Goal: Navigation & Orientation: Understand site structure

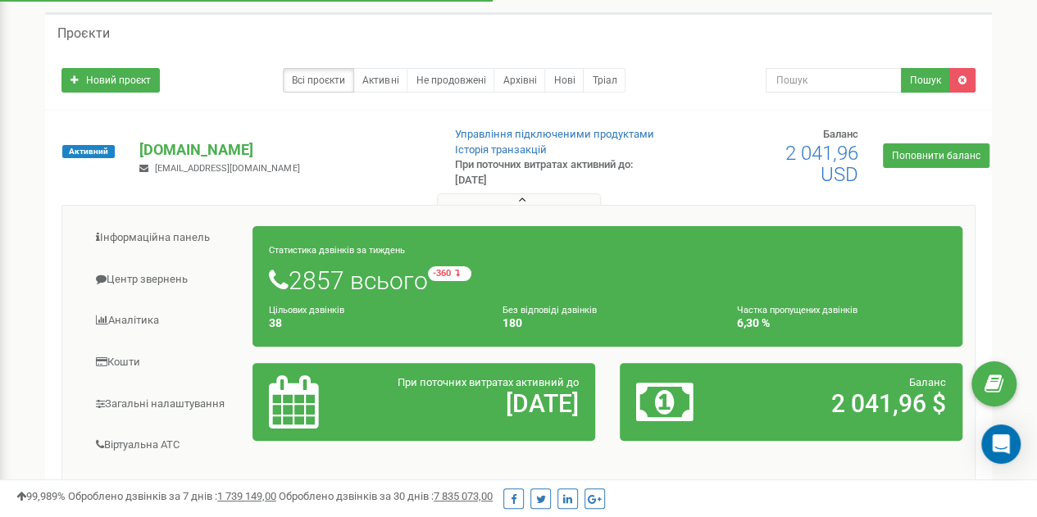
scroll to position [164, 0]
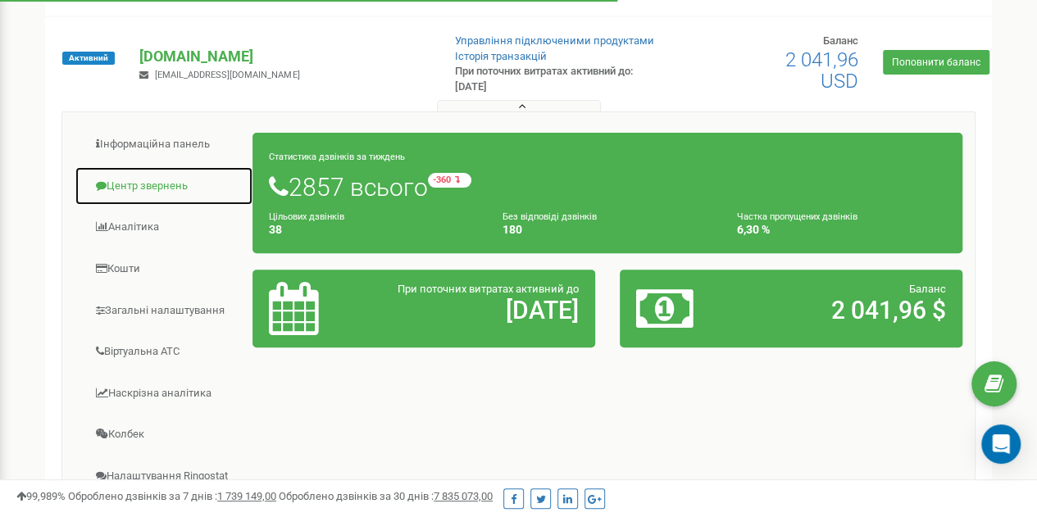
click at [145, 188] on link "Центр звернень" at bounding box center [164, 186] width 179 height 40
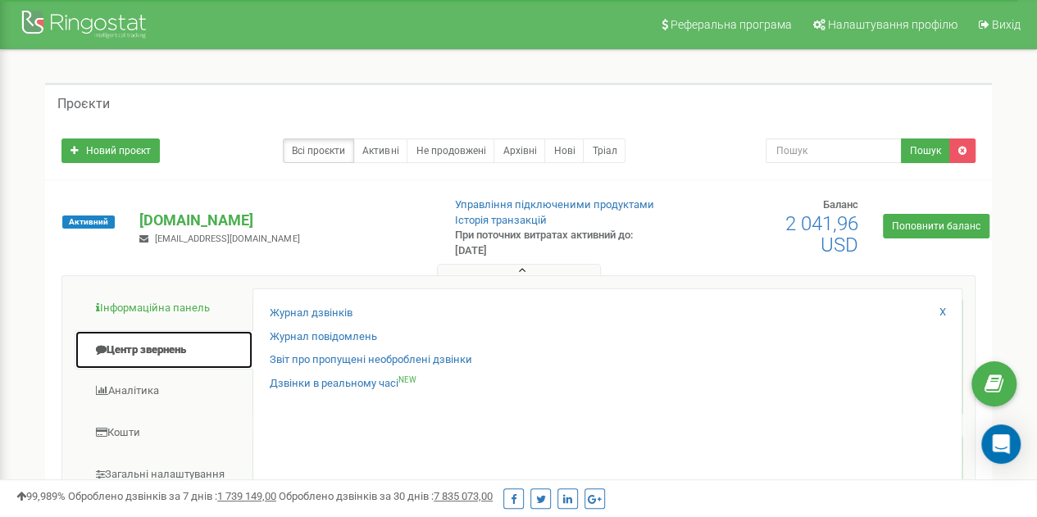
scroll to position [410, 0]
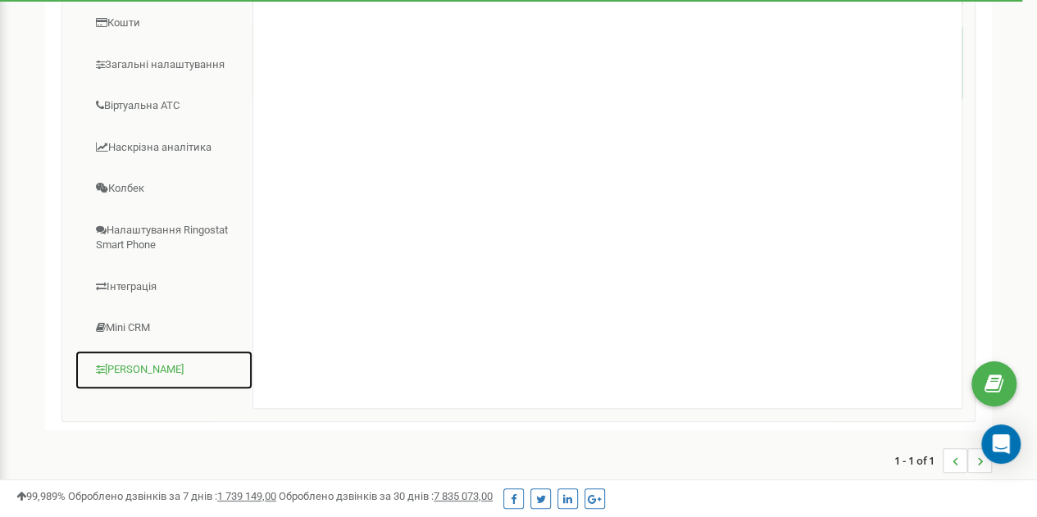
click at [134, 364] on link "[PERSON_NAME]" at bounding box center [164, 370] width 179 height 40
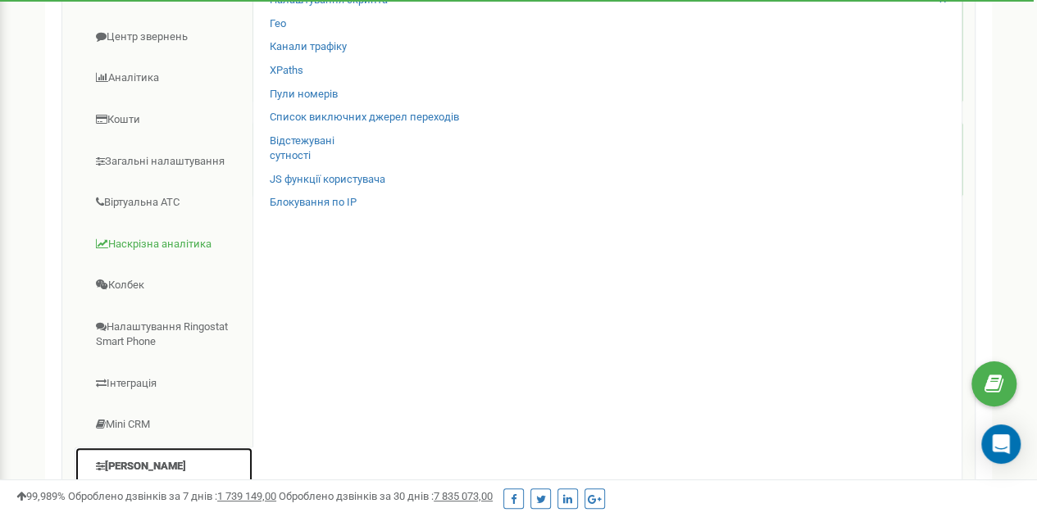
scroll to position [328, 0]
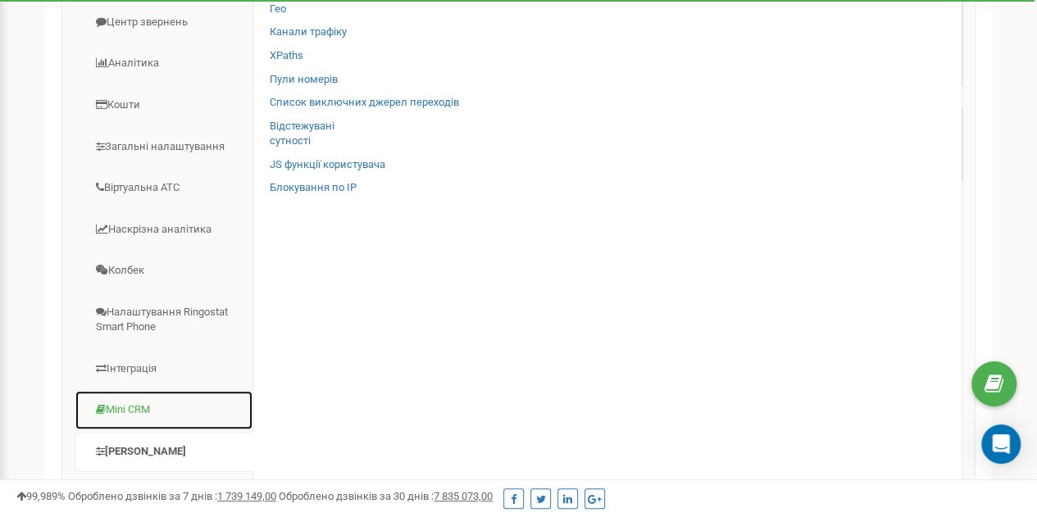
click at [131, 406] on link "Mini CRM" at bounding box center [164, 410] width 179 height 40
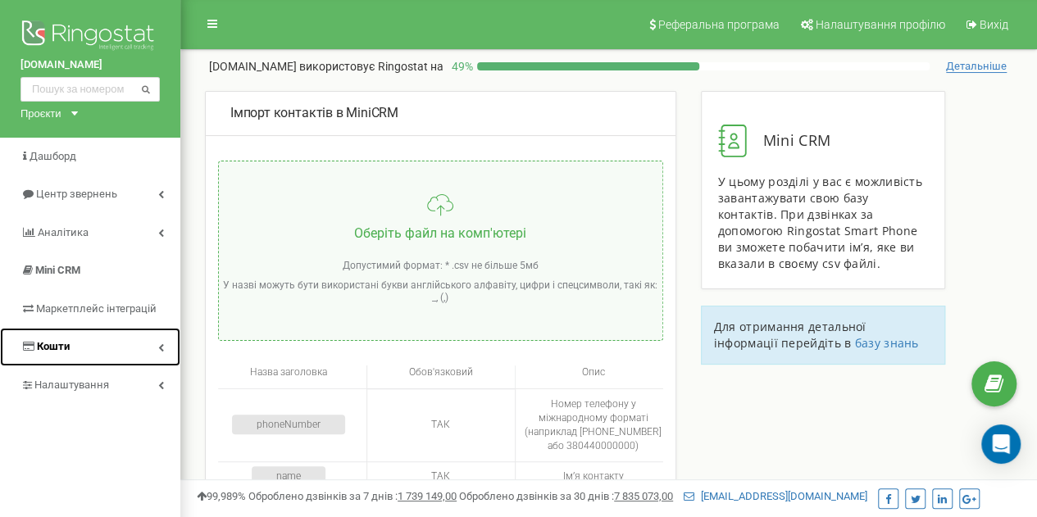
click at [54, 339] on span "Кошти" at bounding box center [44, 347] width 49 height 16
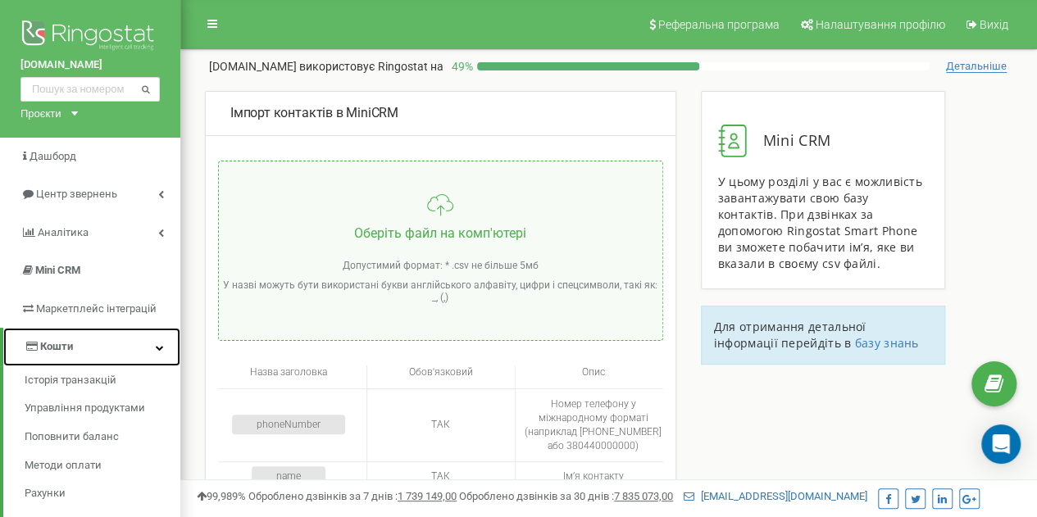
click at [56, 343] on span "Кошти" at bounding box center [56, 346] width 33 height 12
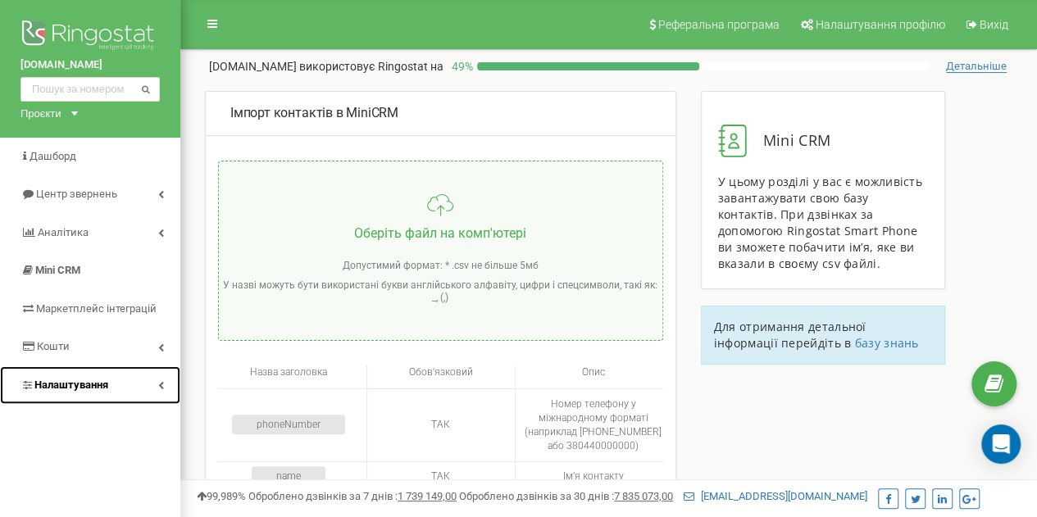
click at [71, 384] on span "Налаштування" at bounding box center [71, 385] width 74 height 12
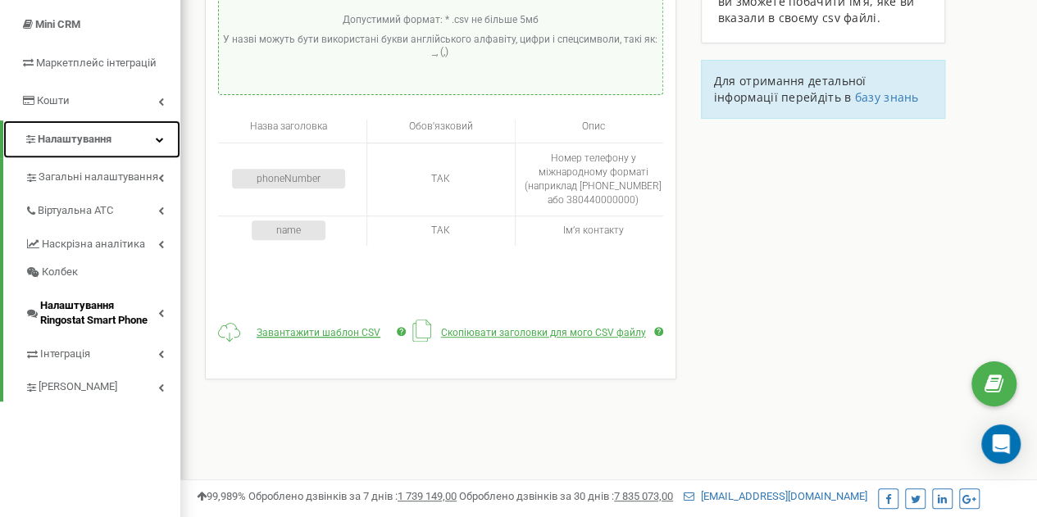
scroll to position [164, 0]
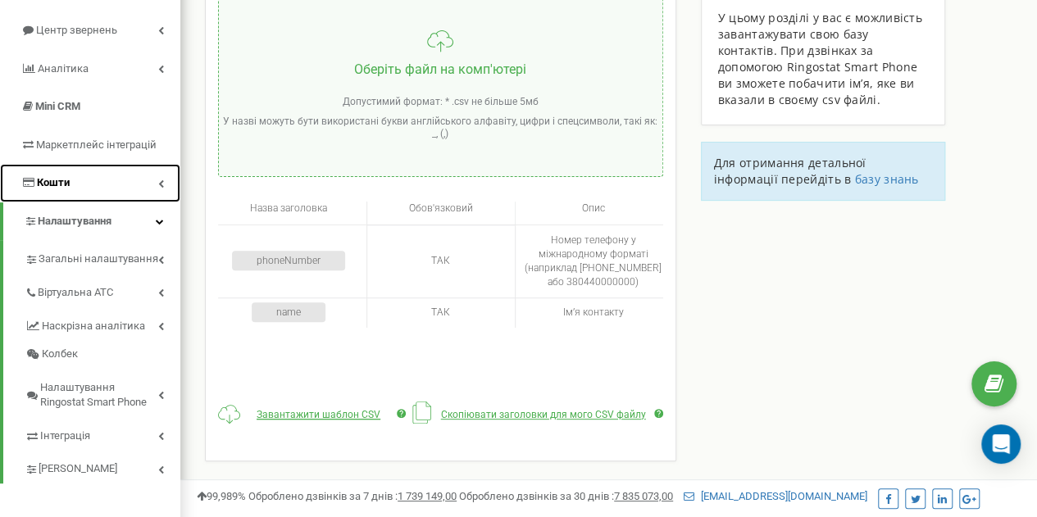
click at [141, 187] on link "Кошти" at bounding box center [90, 183] width 180 height 39
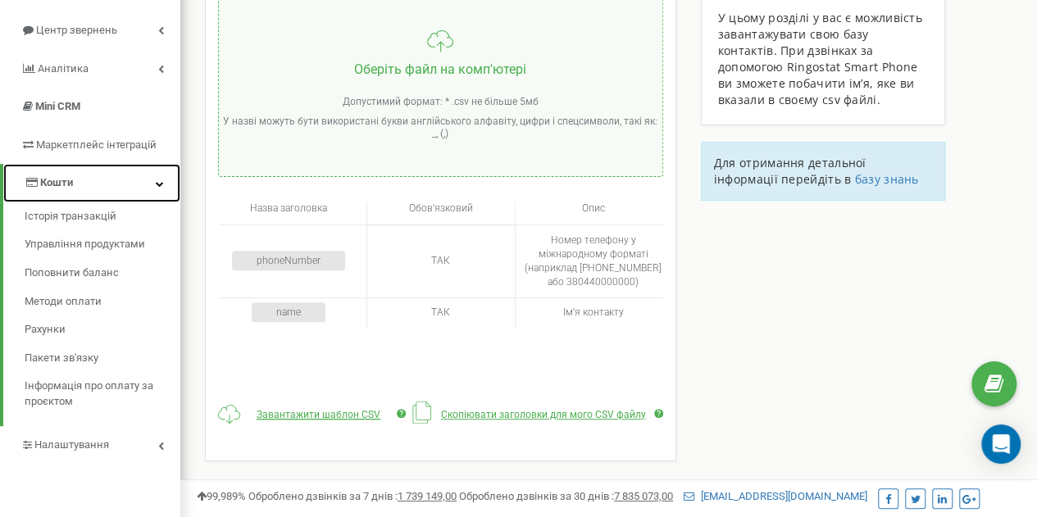
click at [98, 173] on link "Кошти" at bounding box center [91, 183] width 177 height 39
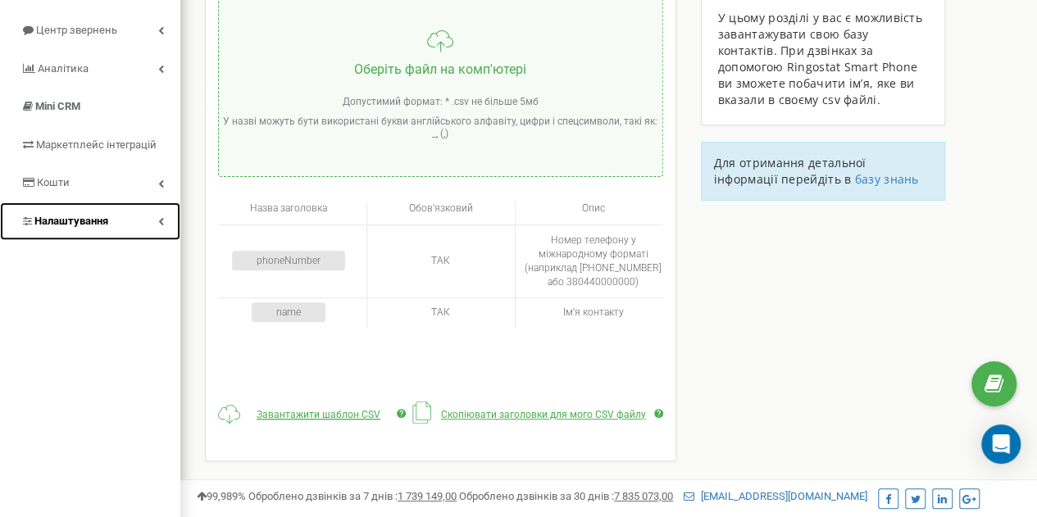
click at [101, 221] on span "Налаштування" at bounding box center [71, 221] width 74 height 12
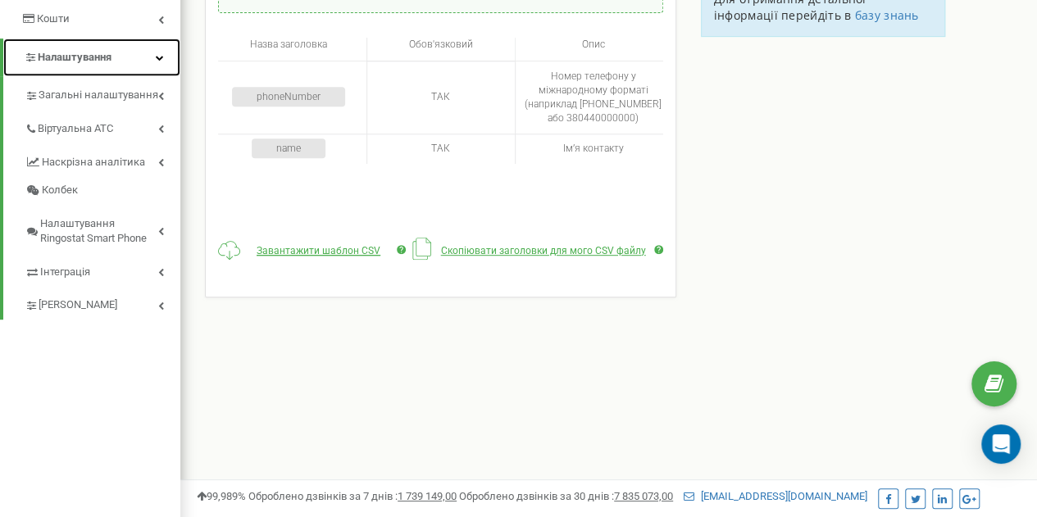
scroll to position [0, 0]
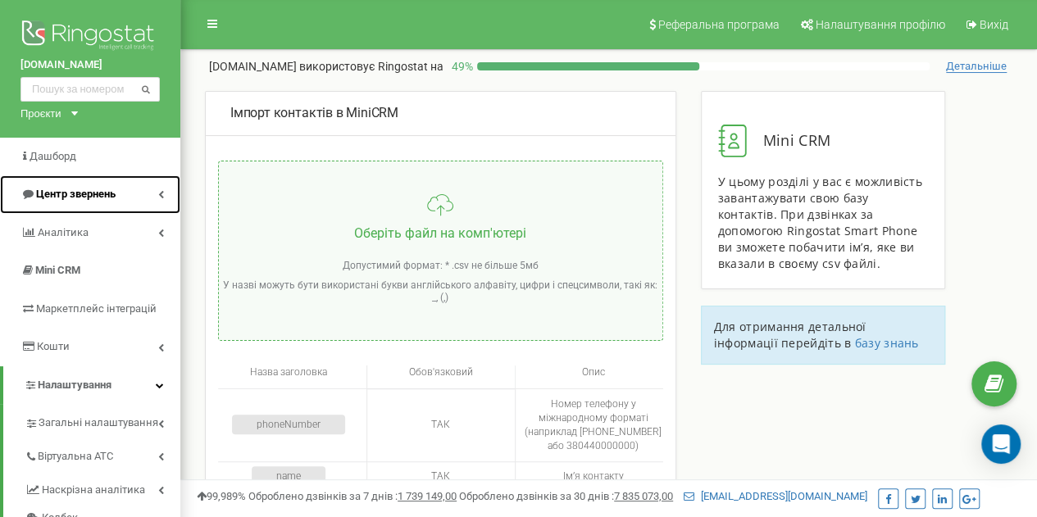
click at [101, 198] on span "Центр звернень" at bounding box center [75, 194] width 79 height 12
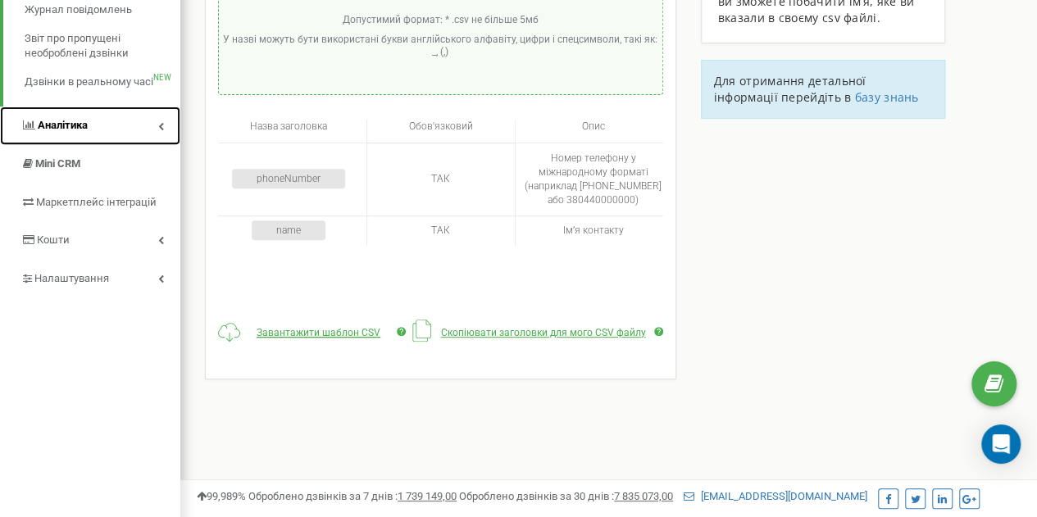
click at [111, 121] on link "Аналiтика" at bounding box center [90, 126] width 180 height 39
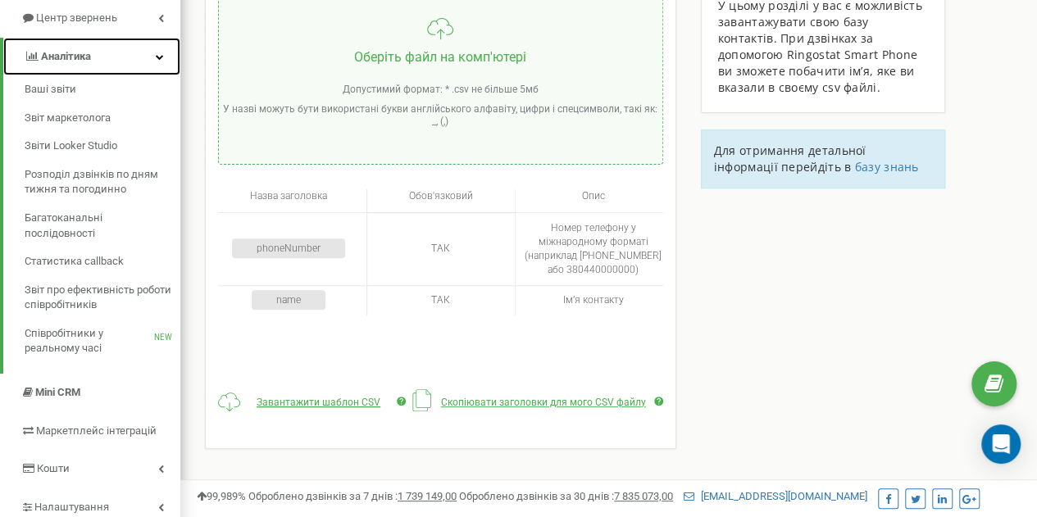
scroll to position [270, 0]
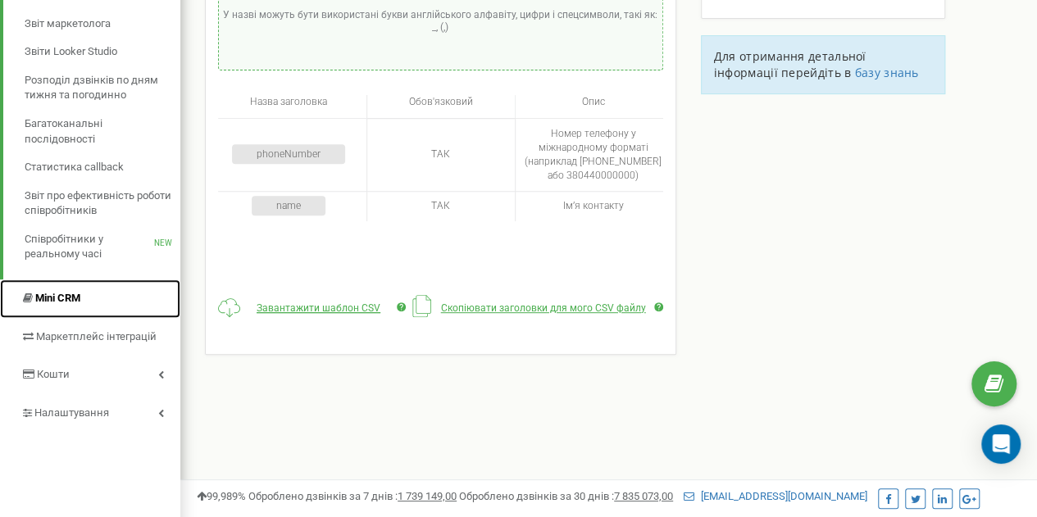
click at [84, 294] on link "Mini CRM" at bounding box center [90, 298] width 180 height 39
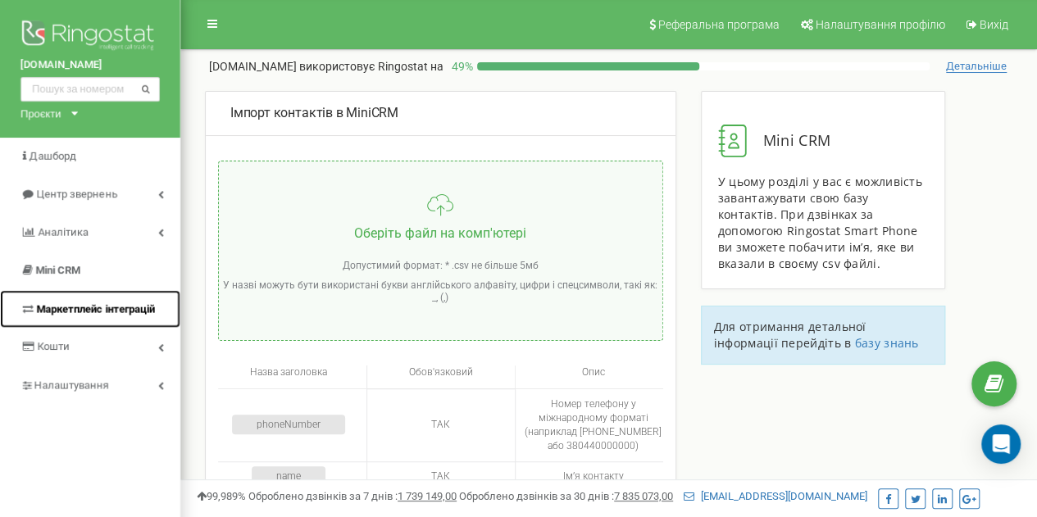
click at [74, 309] on span "Маркетплейс інтеграцій" at bounding box center [95, 308] width 119 height 12
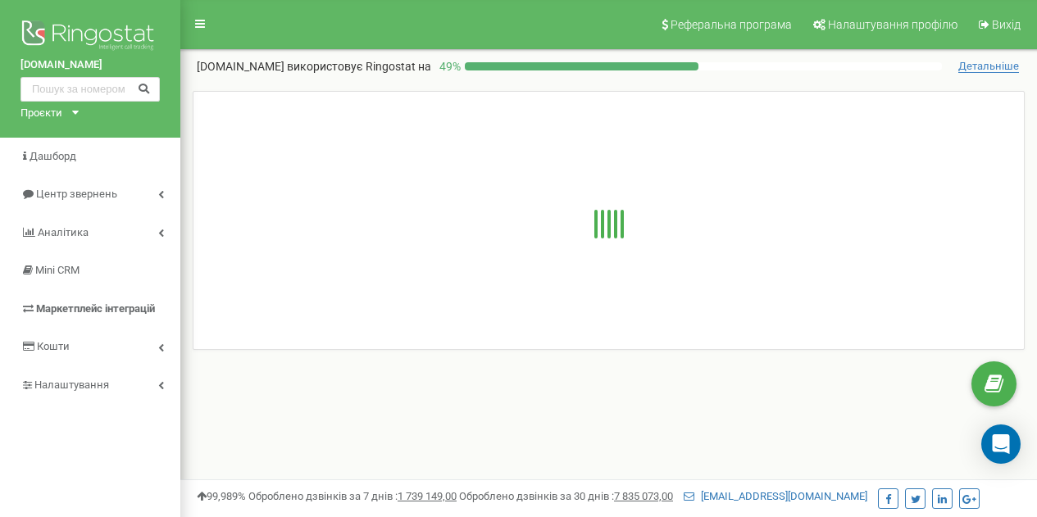
click at [65, 340] on span "Кошти" at bounding box center [53, 346] width 33 height 12
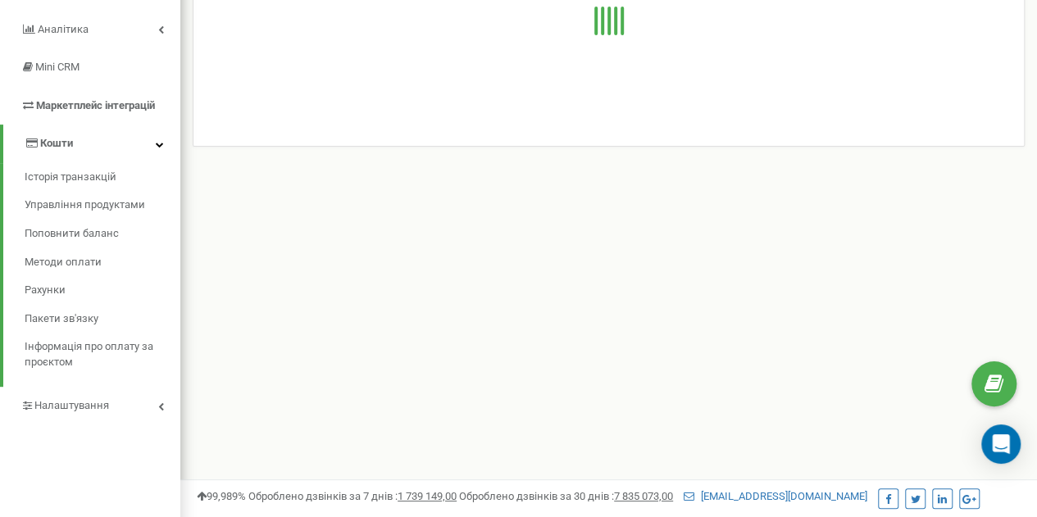
scroll to position [246, 0]
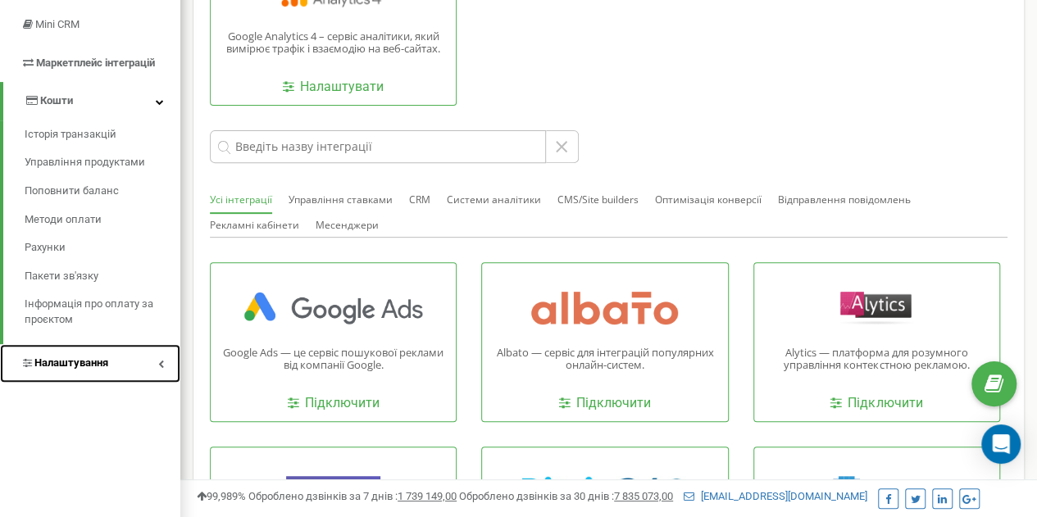
click at [83, 370] on span "Налаштування" at bounding box center [64, 364] width 88 height 16
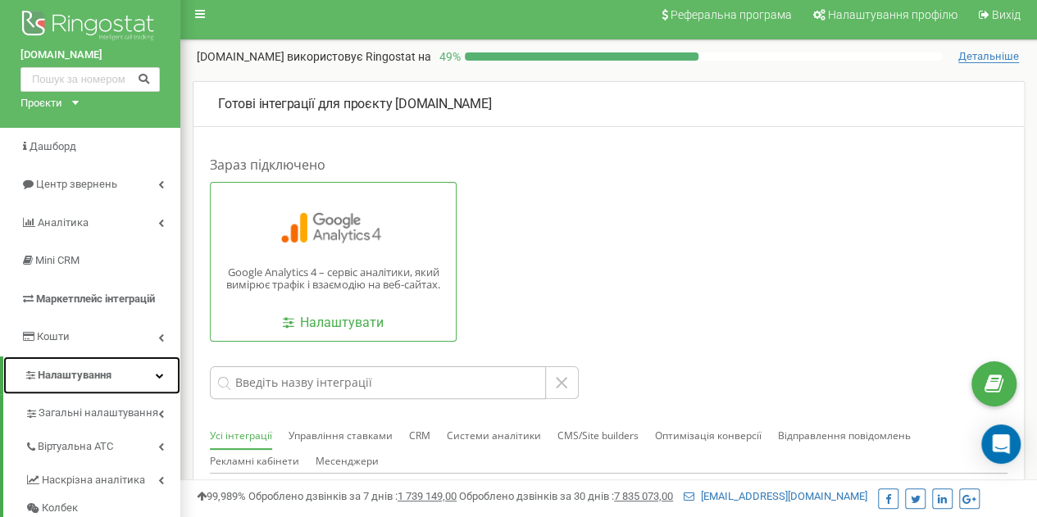
scroll to position [0, 0]
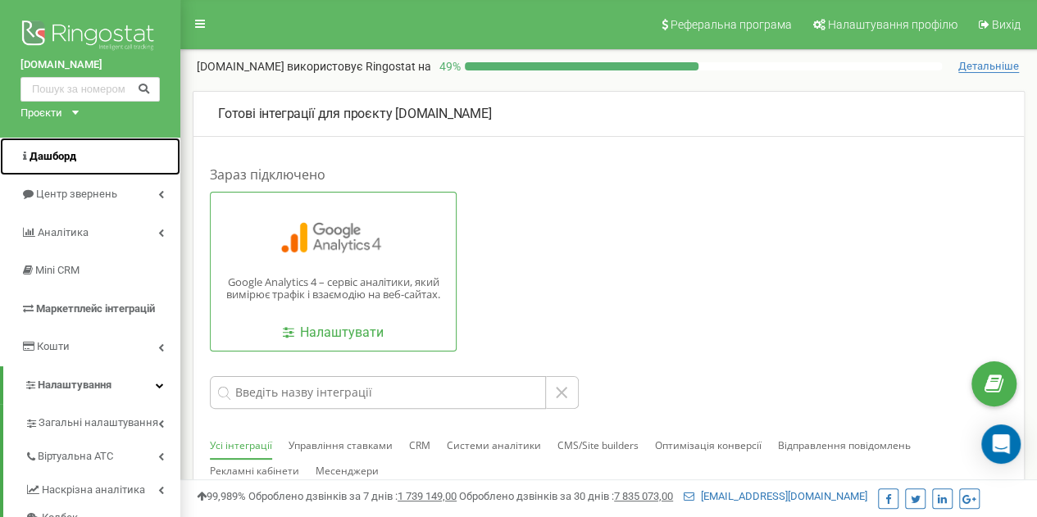
click at [52, 157] on span "Дашборд" at bounding box center [53, 156] width 47 height 12
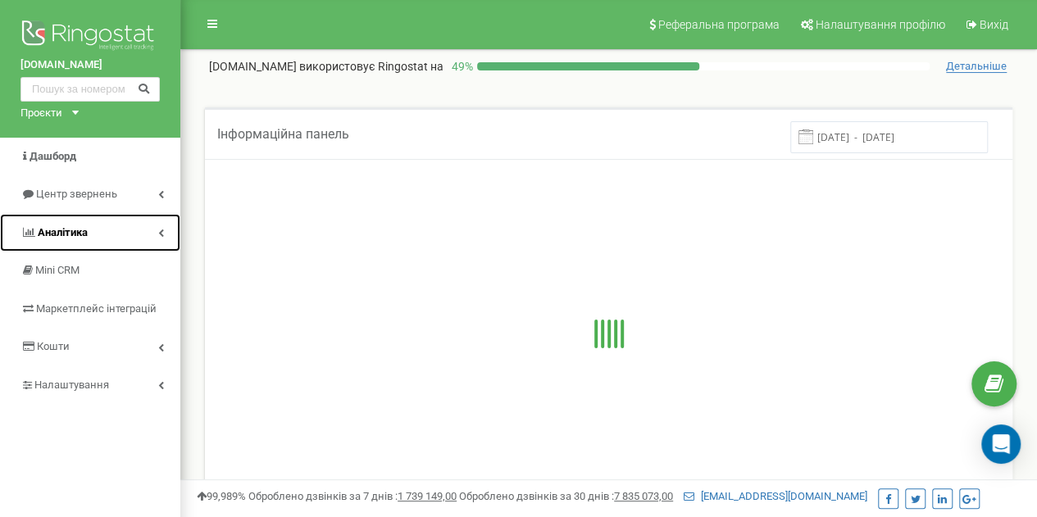
click at [70, 226] on span "Аналiтика" at bounding box center [63, 232] width 50 height 12
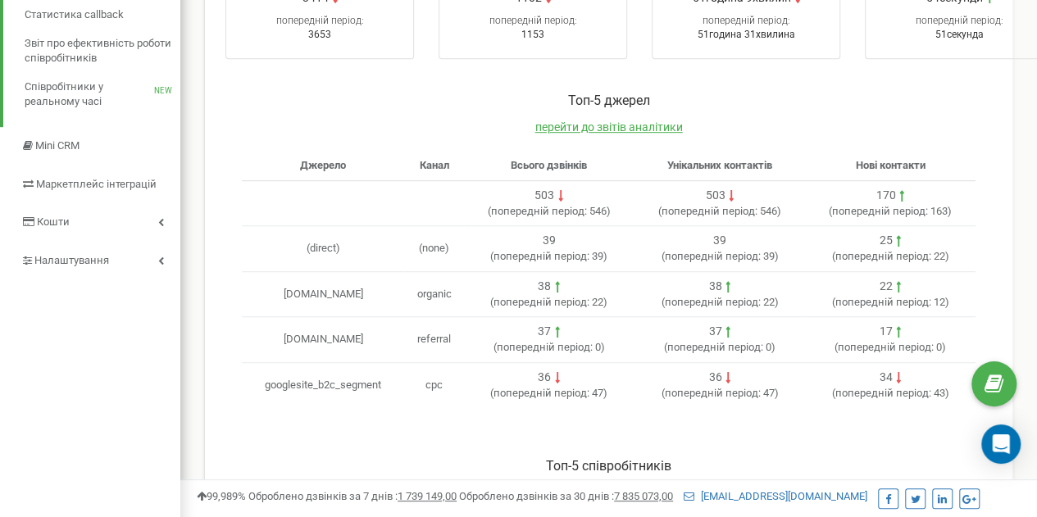
scroll to position [410, 0]
